Goal: Transaction & Acquisition: Download file/media

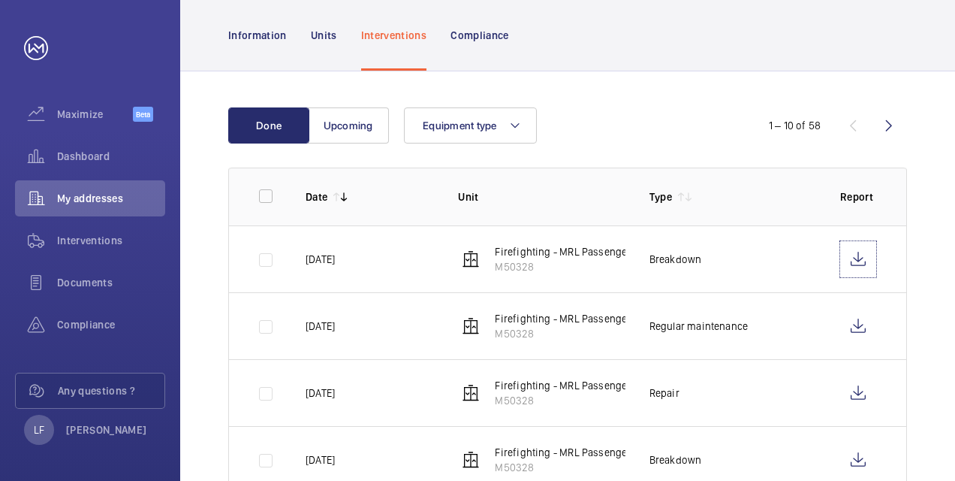
scroll to position [150, 0]
click at [81, 156] on span "Dashboard" at bounding box center [111, 156] width 108 height 15
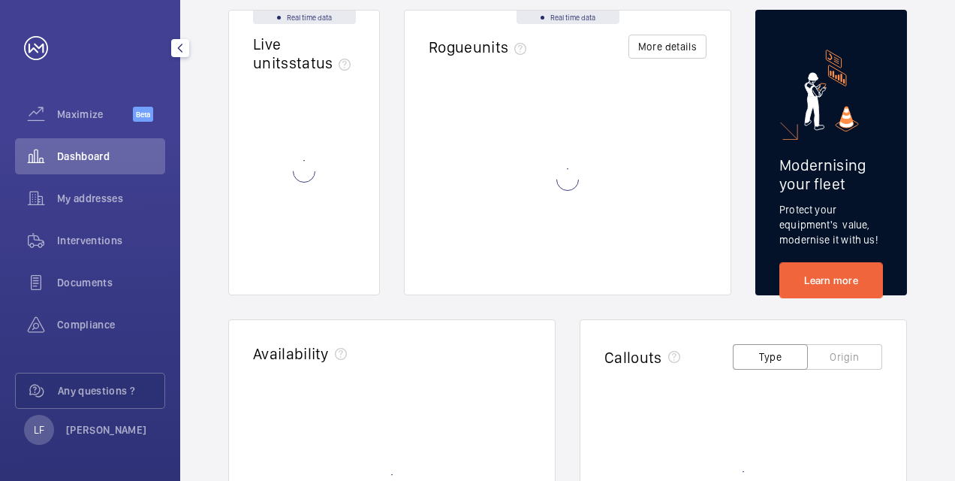
scroll to position [1, 0]
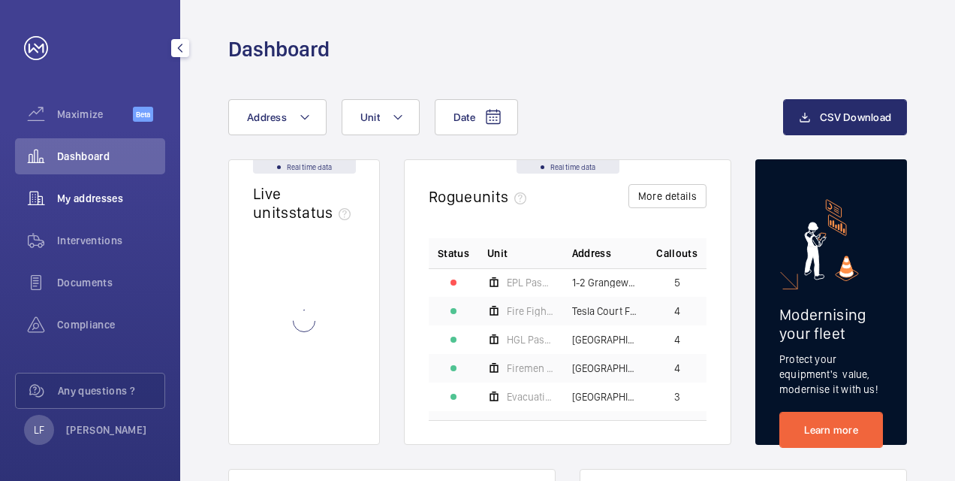
click at [104, 198] on span "My addresses" at bounding box center [111, 198] width 108 height 15
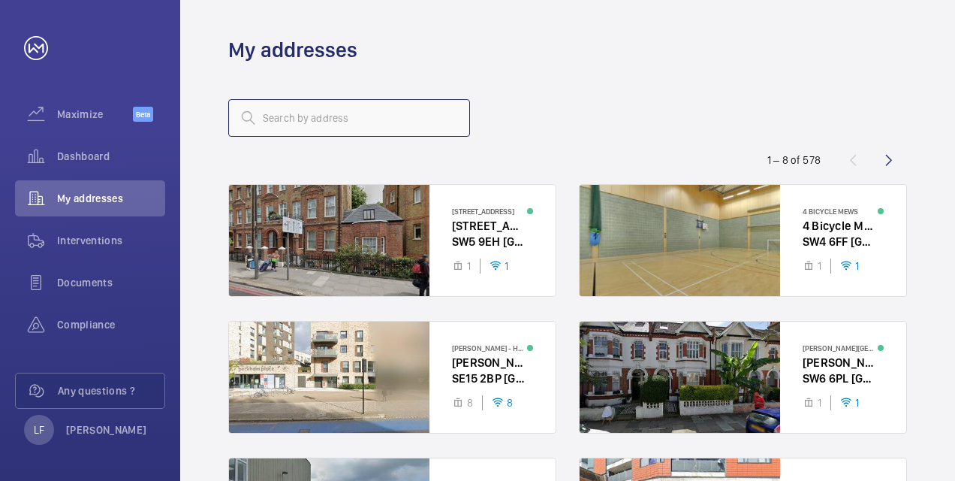
drag, startPoint x: 104, startPoint y: 198, endPoint x: 279, endPoint y: 124, distance: 190.9
click at [279, 124] on input "text" at bounding box center [349, 118] width 242 height 38
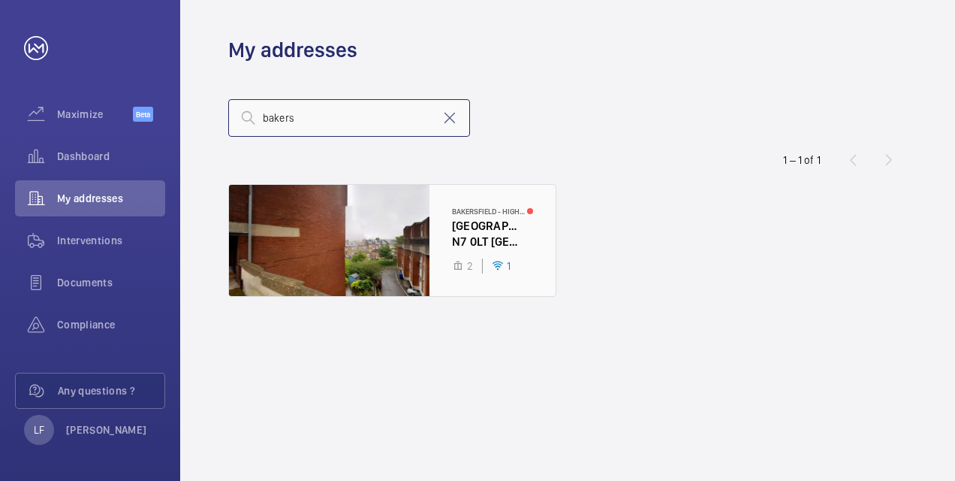
type input "bakers"
click at [493, 237] on div at bounding box center [392, 240] width 327 height 111
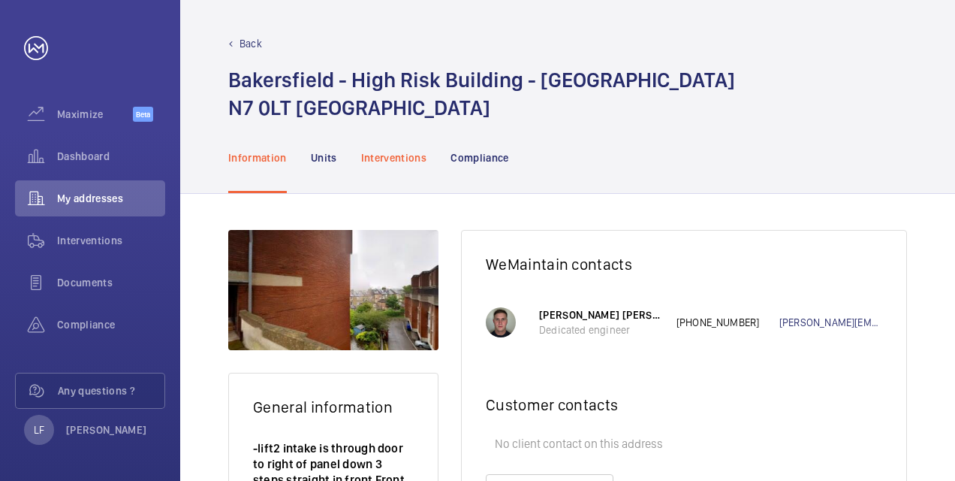
click at [406, 157] on p "Interventions" at bounding box center [394, 157] width 66 height 15
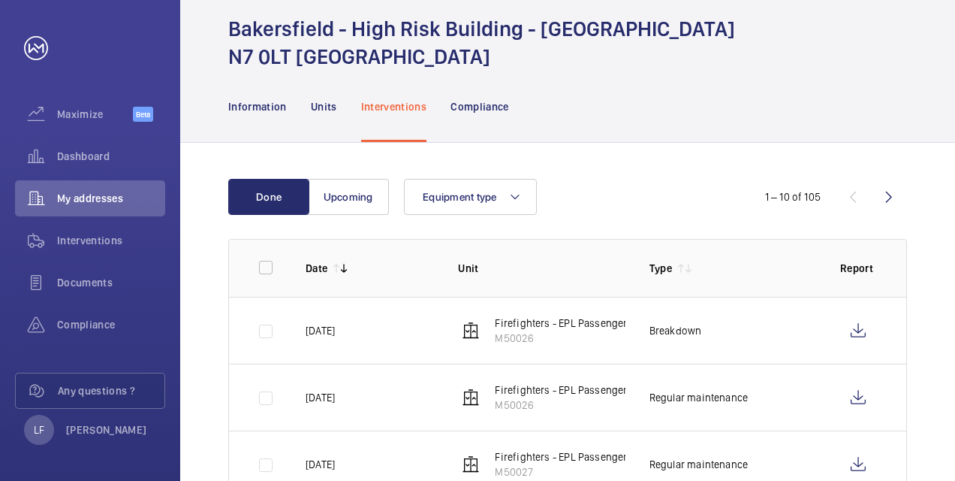
scroll to position [75, 0]
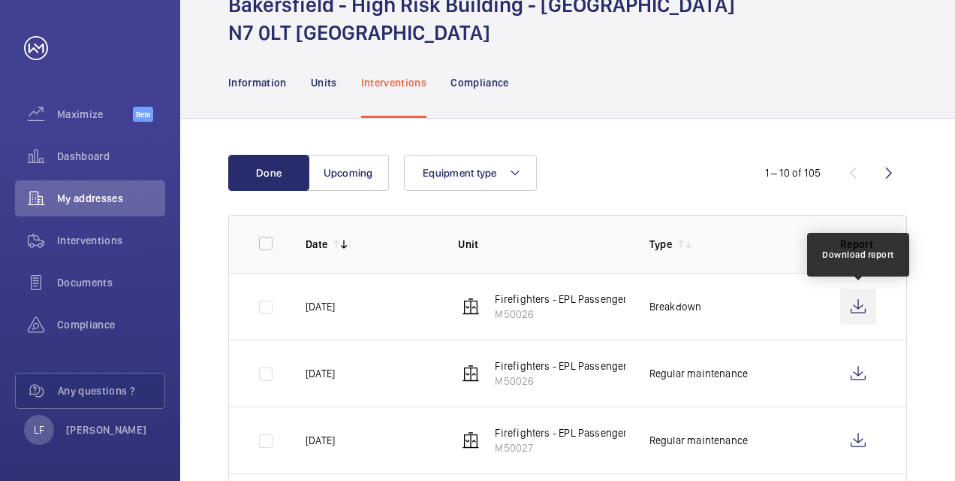
click at [864, 312] on wm-front-icon-button at bounding box center [859, 306] width 36 height 36
